Goal: Task Accomplishment & Management: Manage account settings

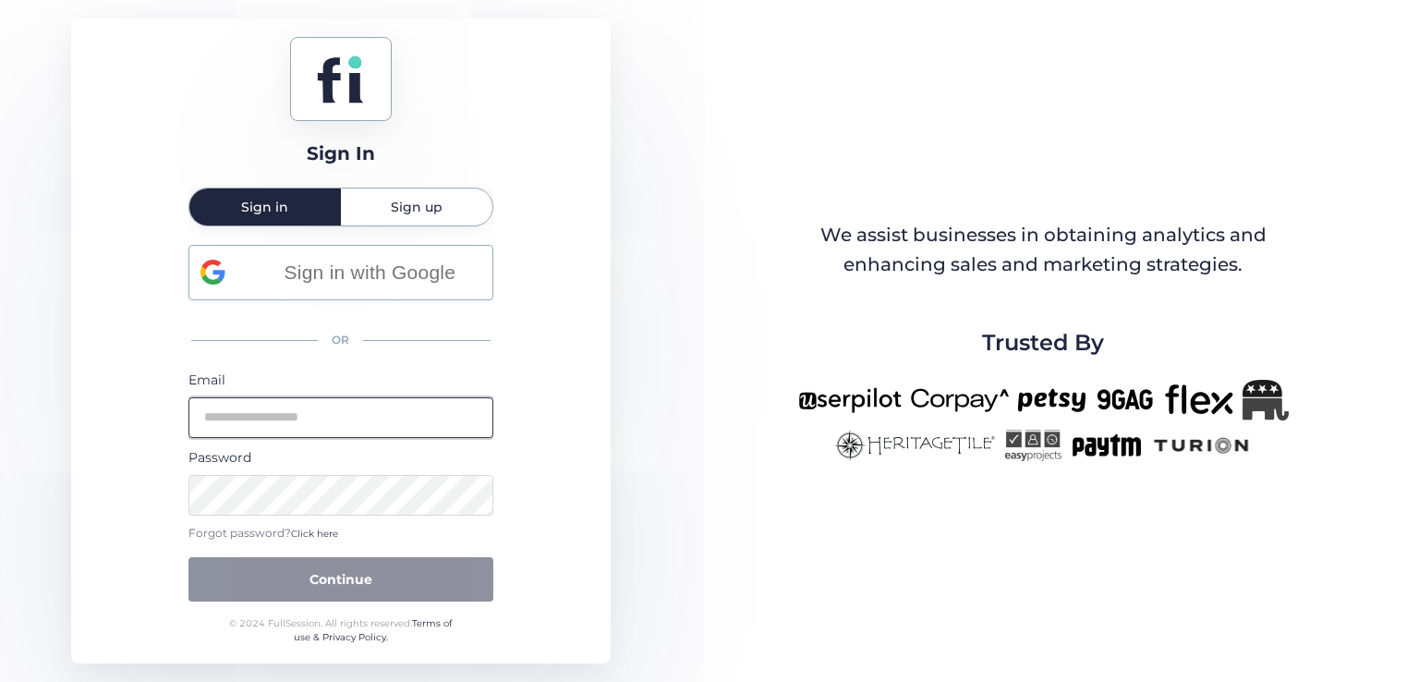
click at [325, 400] on input "email" at bounding box center [340, 417] width 305 height 41
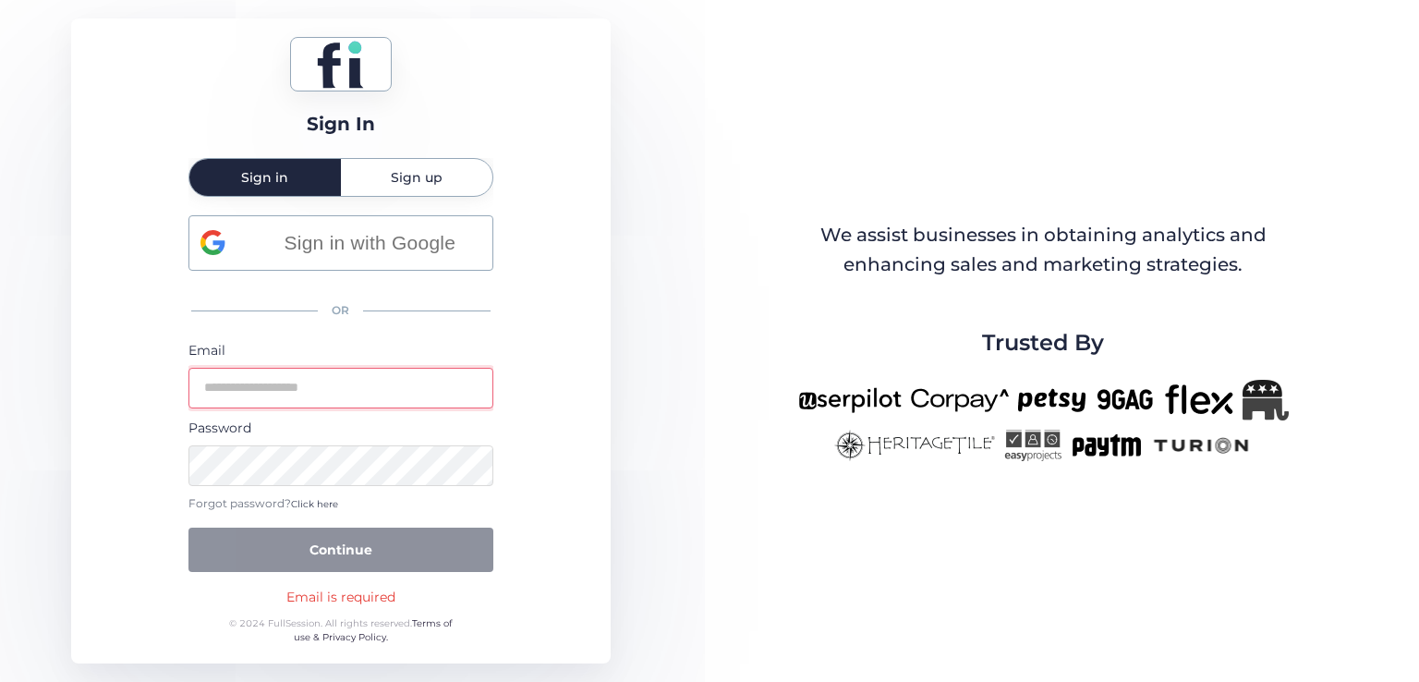
click at [308, 413] on form "Email Password Forgot password? Click here Continue" at bounding box center [340, 456] width 305 height 232
click at [318, 398] on input "email" at bounding box center [340, 388] width 305 height 41
type input "**********"
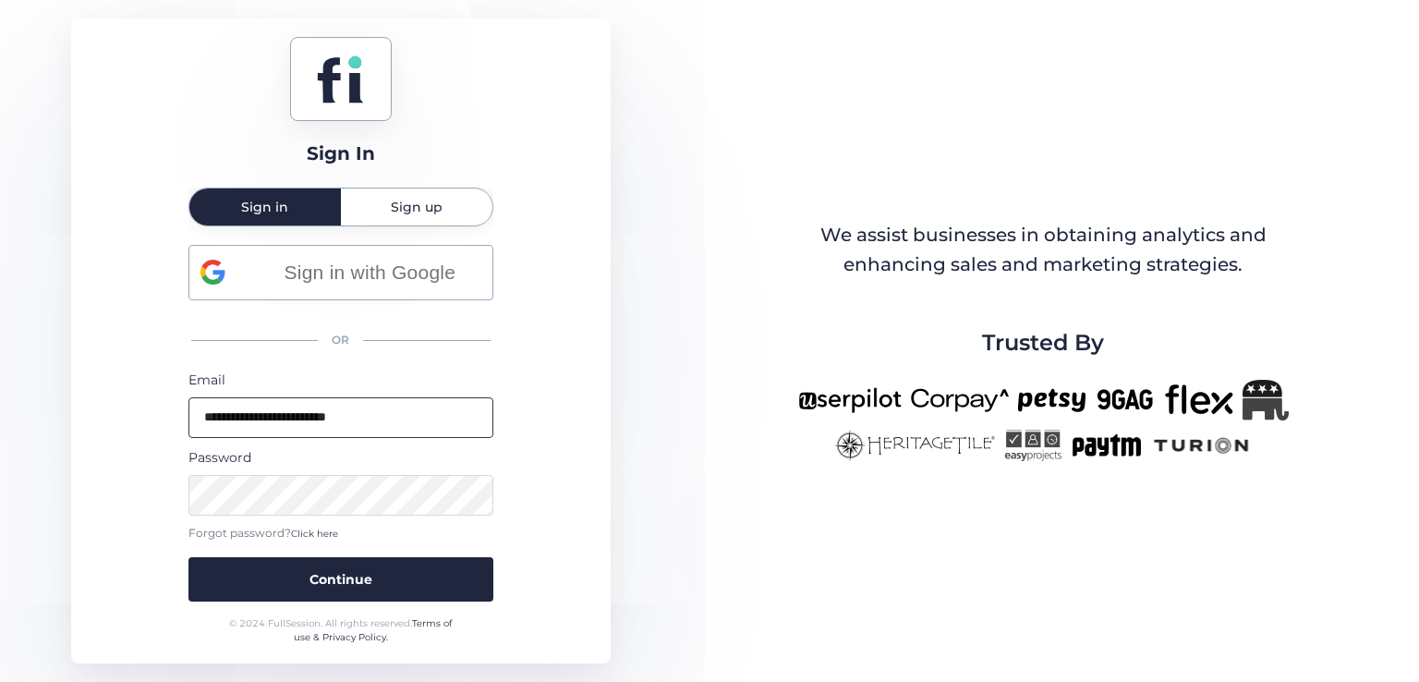
click at [188, 557] on button "Continue" at bounding box center [340, 579] width 305 height 44
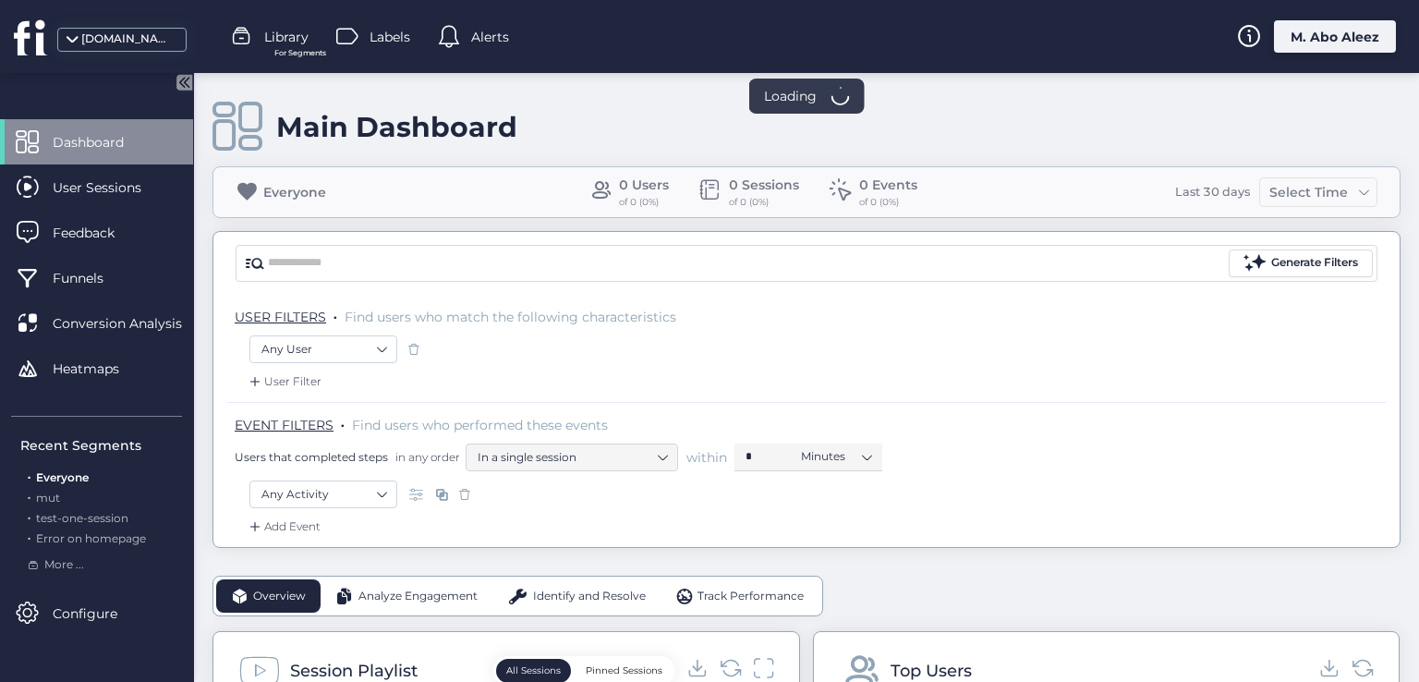
click at [1322, 30] on div "M. Abo Aleez" at bounding box center [1335, 36] width 122 height 32
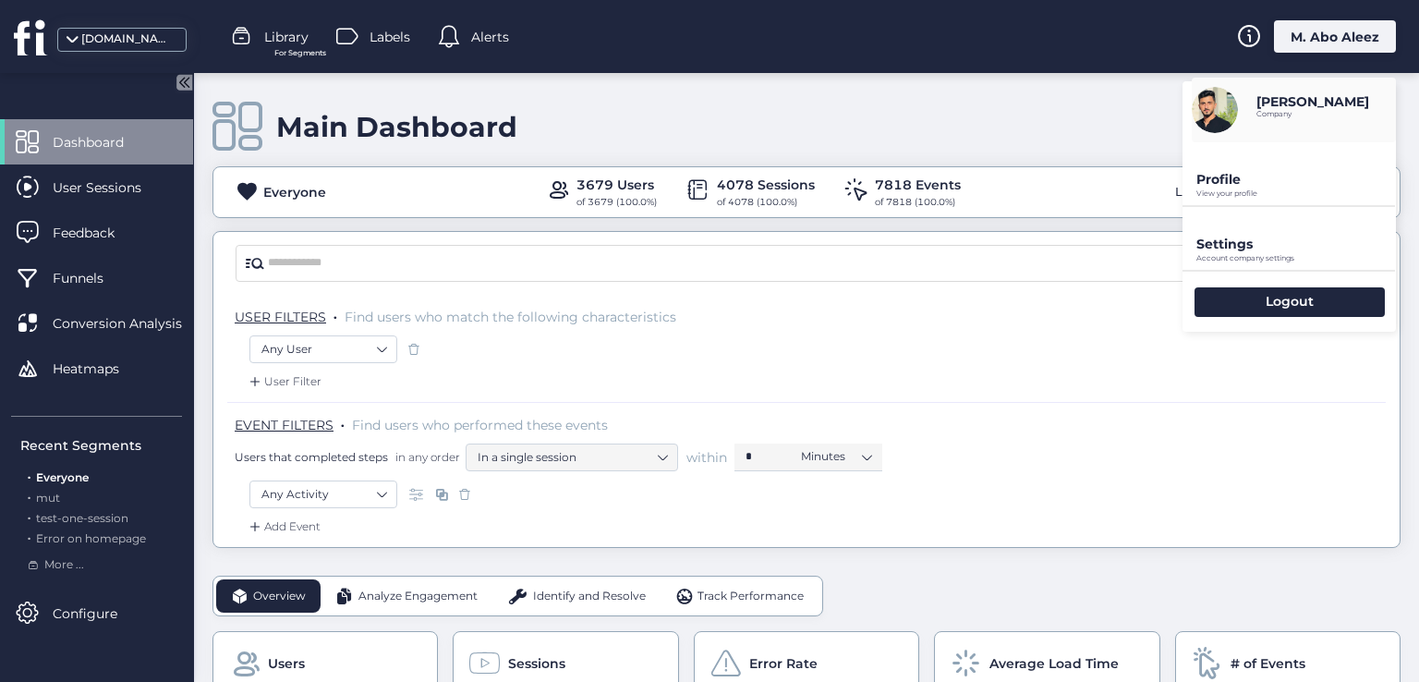
click at [1056, 128] on div "Main Dashboard" at bounding box center [806, 127] width 1188 height 53
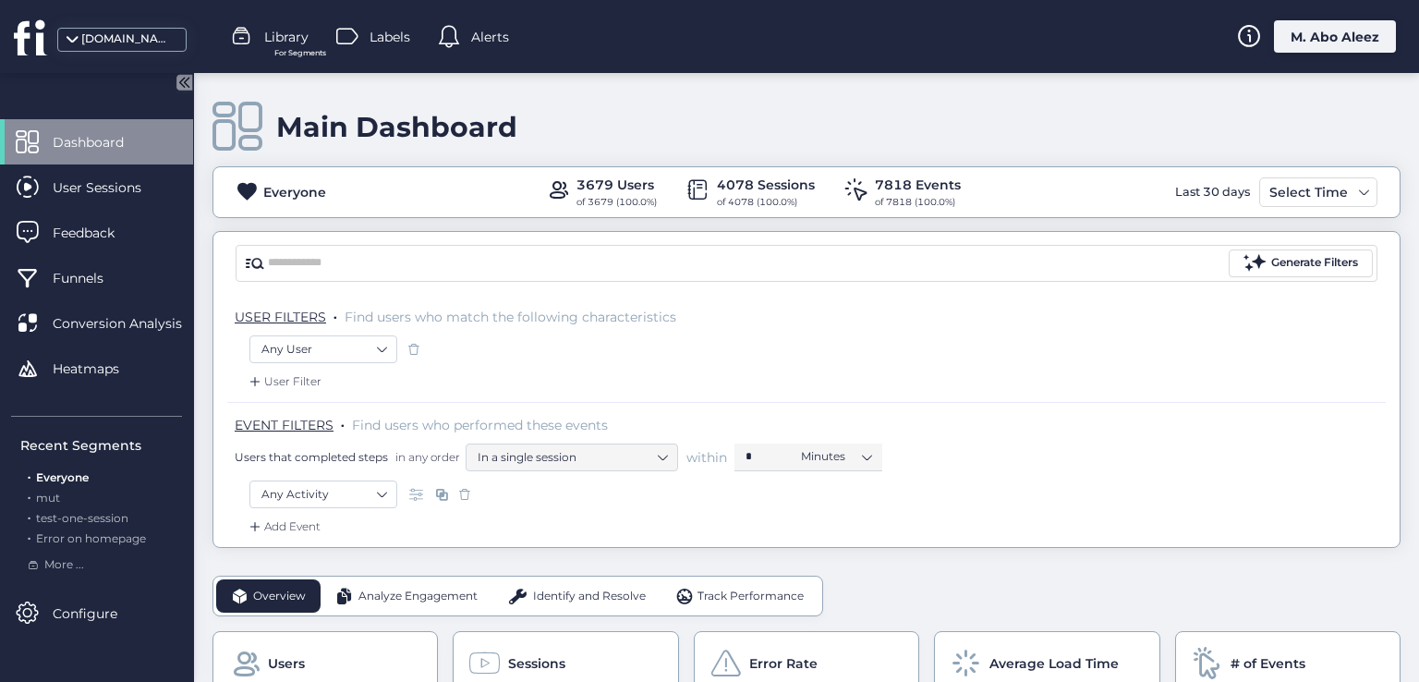
click at [1325, 22] on div "M. Abo Aleez" at bounding box center [1335, 36] width 122 height 32
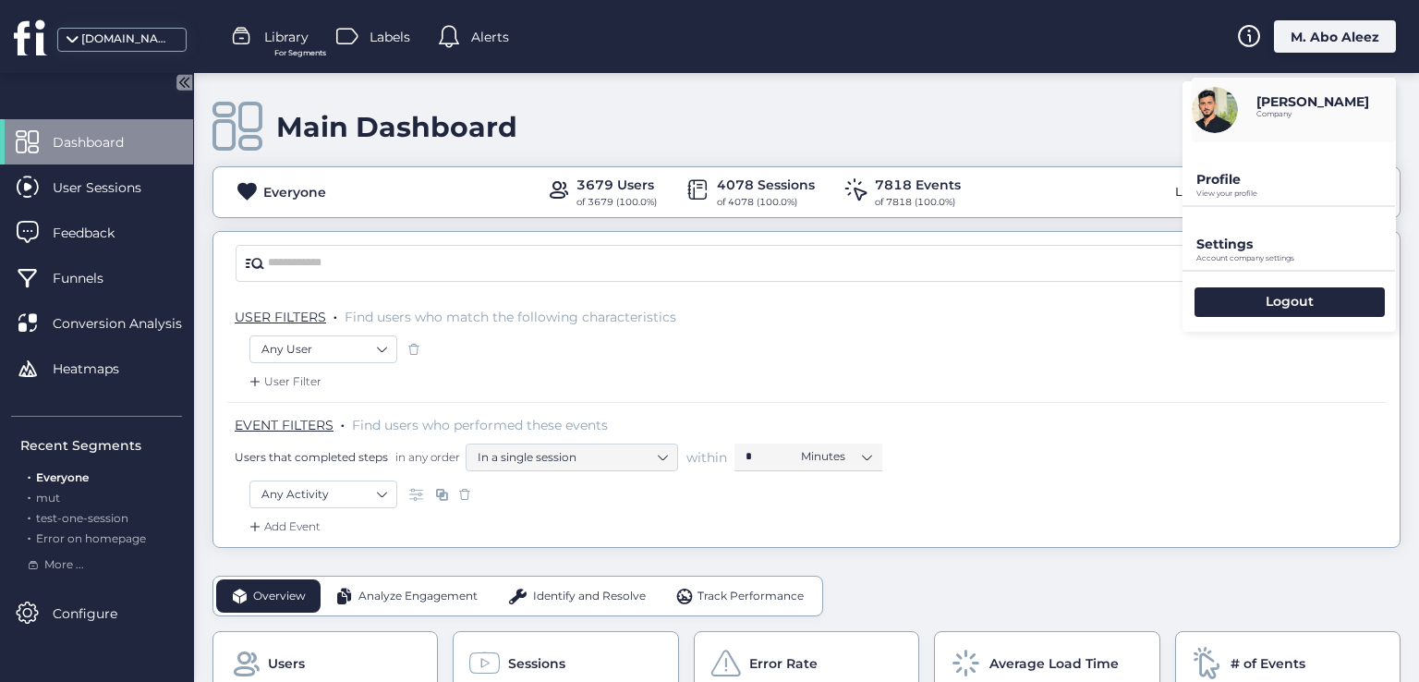
click at [1049, 118] on div "Main Dashboard" at bounding box center [806, 127] width 1188 height 53
